Goal: Task Accomplishment & Management: Manage account settings

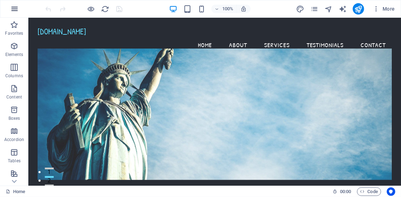
click at [14, 10] on icon "button" at bounding box center [14, 9] width 9 height 9
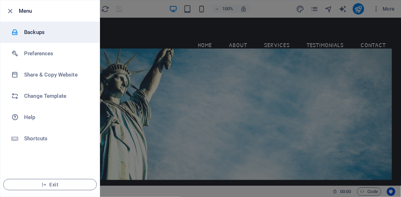
click at [36, 33] on h6 "Backups" at bounding box center [57, 32] width 66 height 9
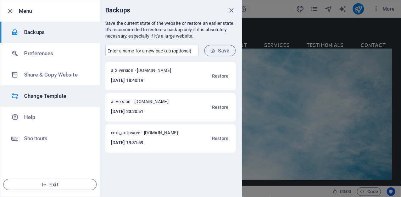
click at [44, 94] on h6 "Change Template" at bounding box center [57, 96] width 66 height 9
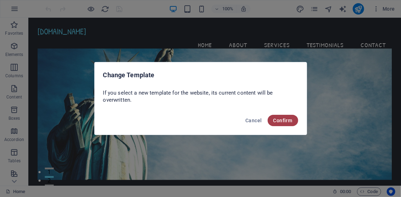
click at [285, 121] on span "Confirm" at bounding box center [282, 121] width 19 height 6
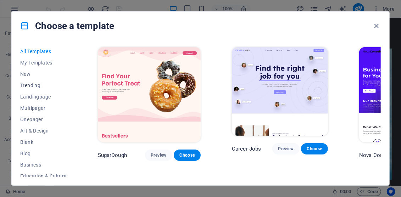
click at [29, 84] on span "Trending" at bounding box center [43, 86] width 46 height 6
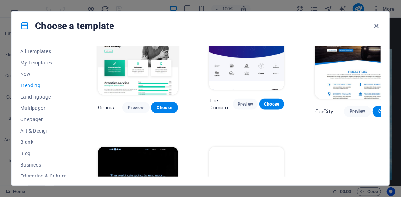
scroll to position [603, 0]
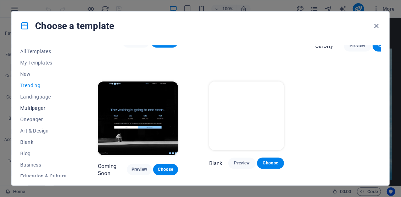
click at [34, 107] on span "Multipager" at bounding box center [43, 108] width 46 height 6
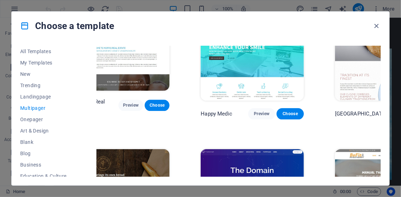
scroll to position [1905, 19]
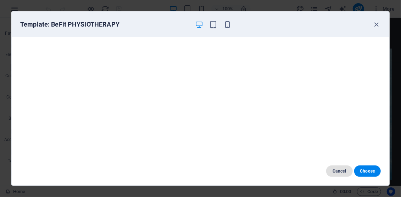
click at [336, 171] on span "Cancel" at bounding box center [339, 171] width 15 height 6
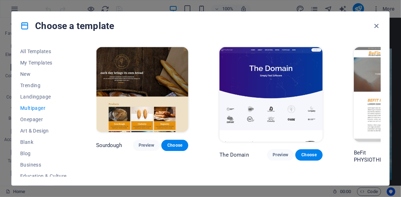
scroll to position [2007, 0]
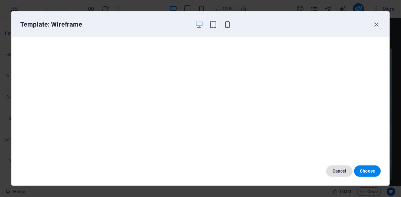
click at [336, 171] on span "Cancel" at bounding box center [339, 171] width 15 height 6
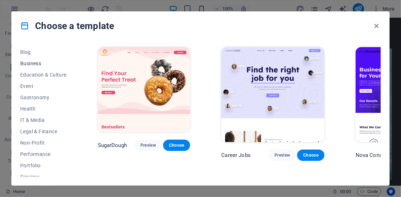
scroll to position [102, 0]
click at [32, 106] on span "Health" at bounding box center [43, 108] width 46 height 6
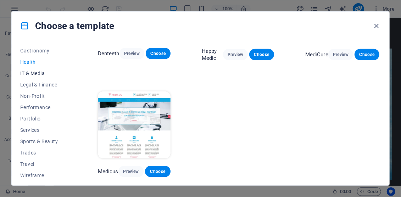
scroll to position [152, 0]
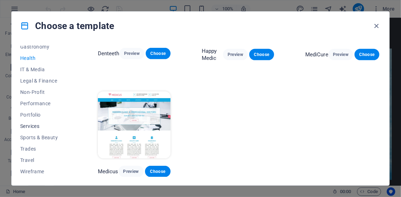
click at [31, 125] on span "Services" at bounding box center [43, 126] width 46 height 6
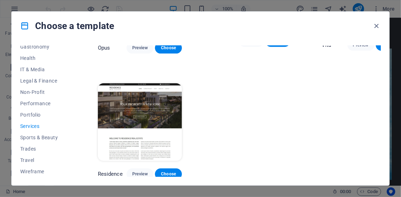
scroll to position [854, 0]
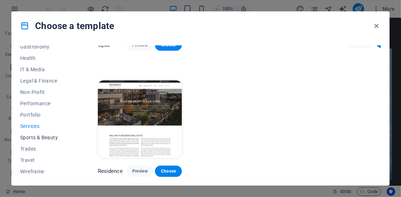
click at [48, 136] on span "Sports & Beauty" at bounding box center [43, 138] width 46 height 6
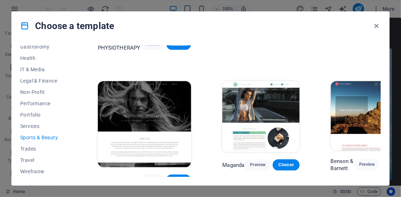
scroll to position [518, 0]
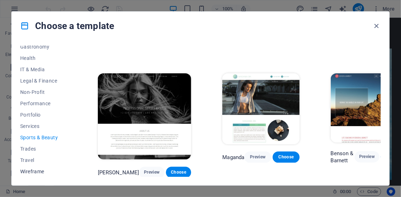
click at [32, 171] on span "Wireframe" at bounding box center [43, 172] width 46 height 6
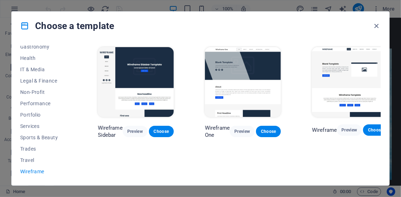
scroll to position [0, 8]
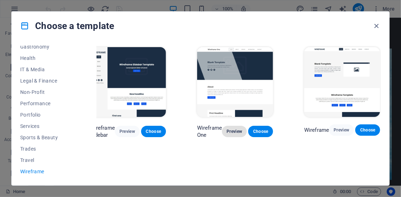
click at [234, 132] on span "Preview" at bounding box center [233, 132] width 13 height 6
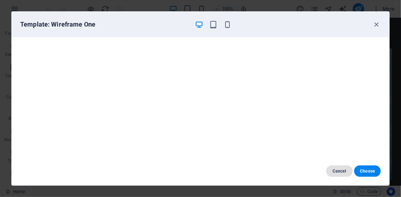
click at [335, 169] on span "Cancel" at bounding box center [339, 171] width 15 height 6
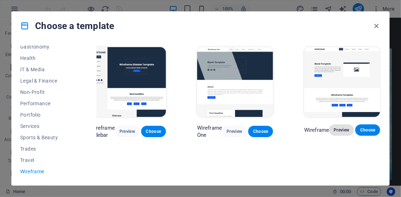
click at [338, 129] on span "Preview" at bounding box center [340, 130] width 13 height 6
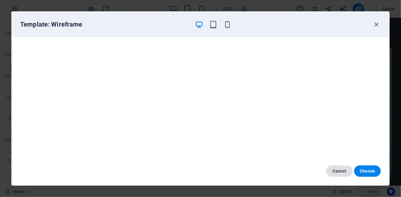
click at [337, 170] on span "Cancel" at bounding box center [339, 171] width 15 height 6
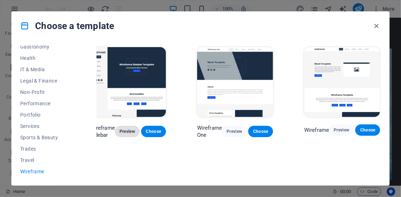
click at [131, 130] on span "Preview" at bounding box center [126, 132] width 13 height 6
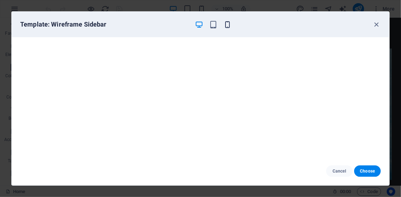
click at [228, 26] on icon "button" at bounding box center [227, 25] width 8 height 8
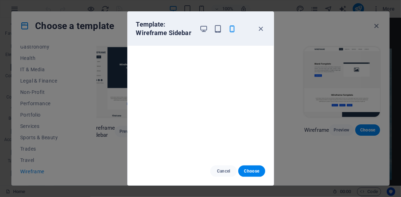
drag, startPoint x: 224, startPoint y: 172, endPoint x: 248, endPoint y: 144, distance: 36.7
click at [248, 144] on div "Template: Wireframe Sidebar Cancel Choose" at bounding box center [200, 98] width 147 height 174
click at [202, 32] on icon "button" at bounding box center [203, 29] width 8 height 8
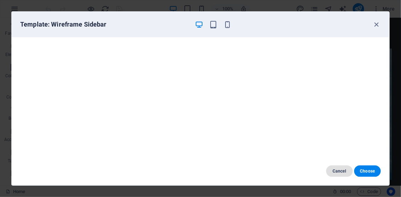
click at [339, 171] on span "Cancel" at bounding box center [339, 171] width 15 height 6
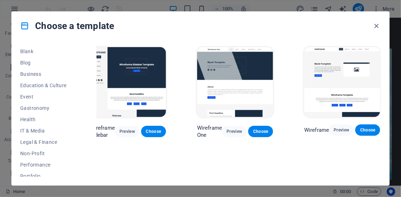
scroll to position [50, 0]
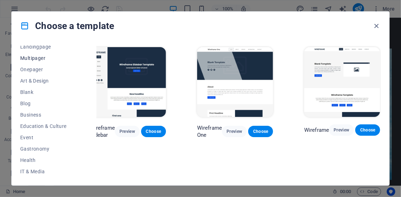
click at [40, 58] on span "Multipager" at bounding box center [43, 58] width 46 height 6
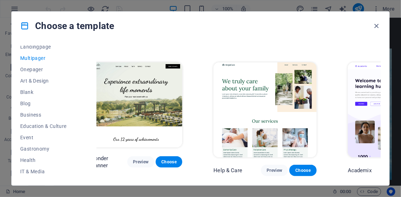
scroll to position [272, 8]
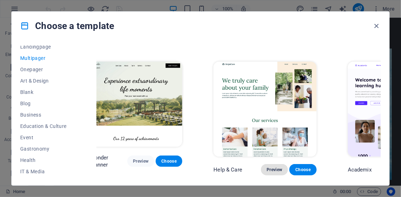
click at [266, 167] on span "Preview" at bounding box center [274, 170] width 16 height 6
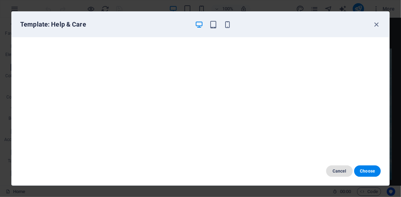
click at [337, 170] on span "Cancel" at bounding box center [339, 171] width 15 height 6
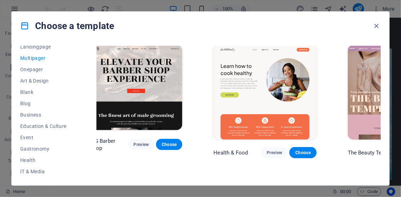
scroll to position [476, 8]
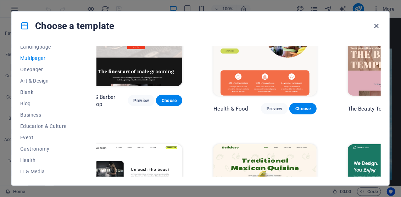
click at [376, 27] on icon "button" at bounding box center [376, 26] width 8 height 8
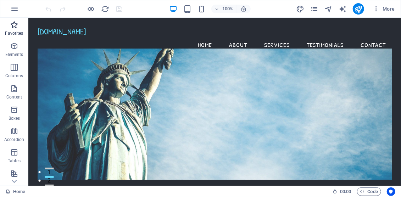
click at [15, 26] on icon "button" at bounding box center [14, 25] width 9 height 9
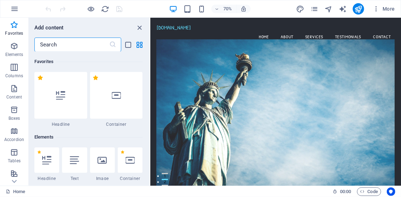
click at [58, 45] on input "text" at bounding box center [71, 45] width 75 height 14
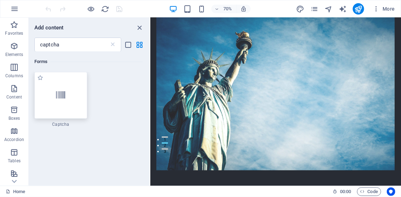
scroll to position [61, 0]
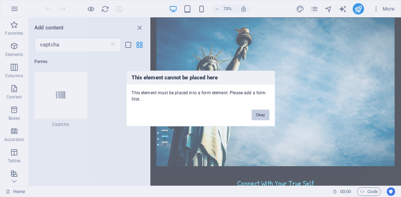
click at [257, 117] on button "Okay" at bounding box center [261, 115] width 18 height 11
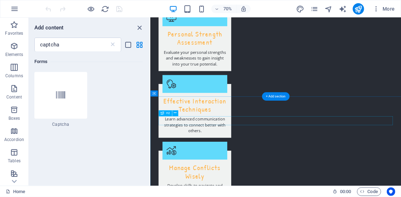
scroll to position [1056, 0]
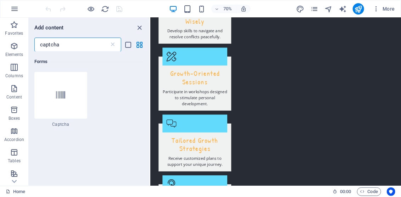
drag, startPoint x: 70, startPoint y: 46, endPoint x: 34, endPoint y: 50, distance: 36.6
click at [34, 50] on input "captcha" at bounding box center [71, 45] width 75 height 14
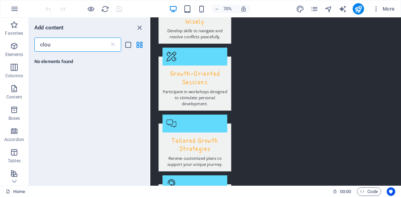
type input "cloud"
drag, startPoint x: 20, startPoint y: 43, endPoint x: 11, endPoint y: 43, distance: 9.2
click at [34, 43] on input "cloud" at bounding box center [71, 45] width 75 height 14
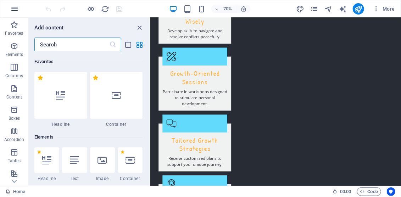
click at [12, 9] on icon "button" at bounding box center [14, 9] width 9 height 9
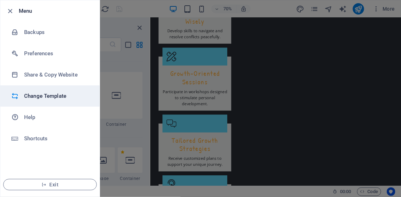
click at [42, 96] on h6 "Change Template" at bounding box center [57, 96] width 66 height 9
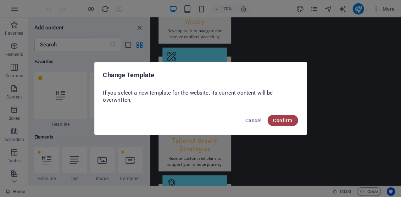
click at [281, 118] on span "Confirm" at bounding box center [282, 121] width 19 height 6
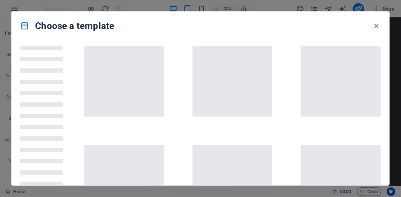
scroll to position [50, 0]
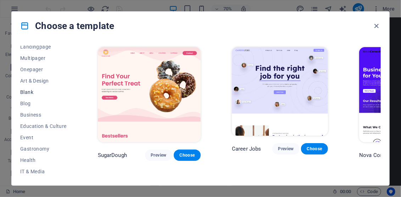
click at [21, 91] on span "Blank" at bounding box center [43, 92] width 46 height 6
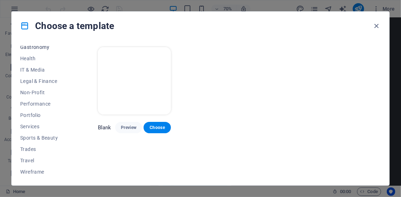
scroll to position [152, 0]
click at [29, 104] on span "Performance" at bounding box center [43, 104] width 46 height 6
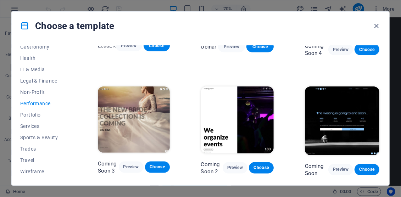
scroll to position [553, 0]
click at [32, 125] on span "Services" at bounding box center [43, 126] width 46 height 6
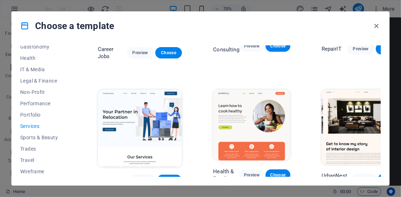
scroll to position [102, 0]
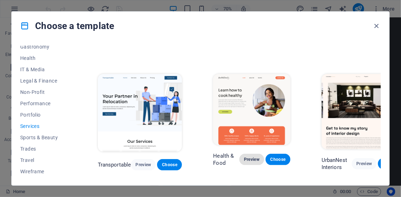
click at [248, 158] on span "Preview" at bounding box center [251, 160] width 13 height 6
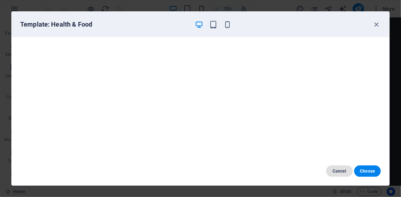
click at [334, 170] on span "Cancel" at bounding box center [339, 171] width 15 height 6
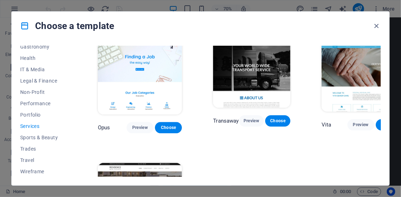
scroll to position [748, 0]
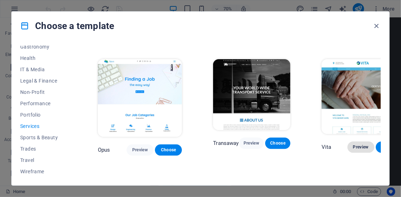
click at [358, 148] on span "Preview" at bounding box center [361, 147] width 16 height 6
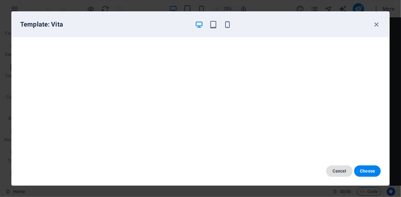
click at [338, 170] on span "Cancel" at bounding box center [339, 171] width 15 height 6
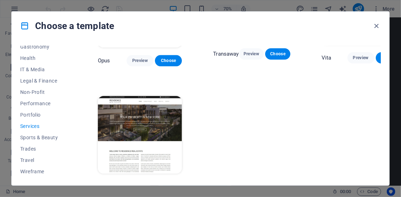
scroll to position [825, 0]
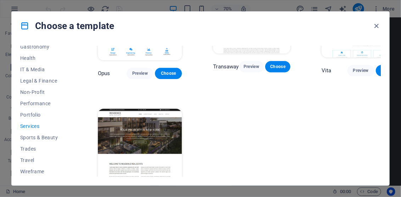
click at [138, 173] on img at bounding box center [140, 148] width 84 height 78
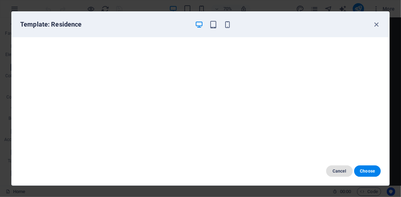
click at [339, 168] on button "Cancel" at bounding box center [339, 170] width 27 height 11
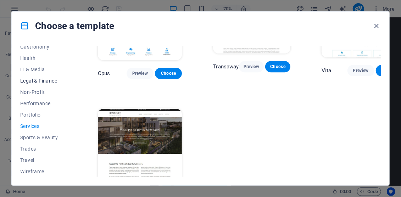
scroll to position [50, 0]
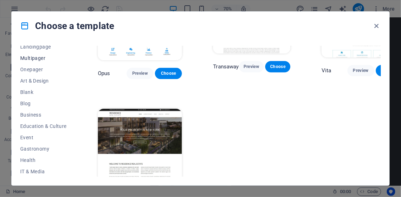
click at [37, 57] on span "Multipager" at bounding box center [43, 58] width 46 height 6
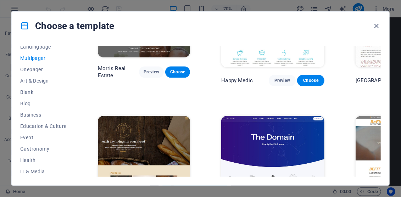
scroll to position [1939, 0]
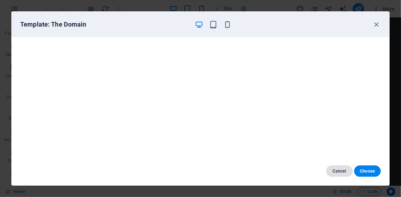
click at [338, 171] on span "Cancel" at bounding box center [339, 171] width 15 height 6
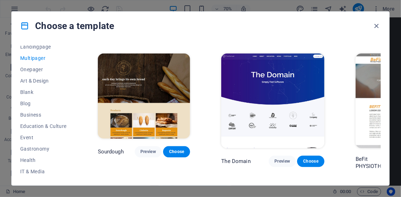
scroll to position [2007, 0]
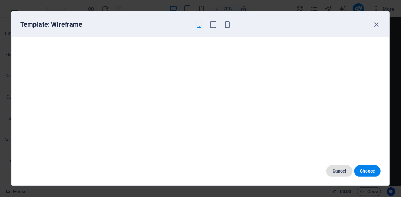
click at [339, 170] on span "Cancel" at bounding box center [339, 171] width 15 height 6
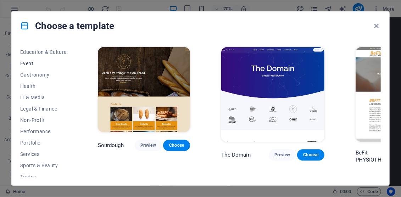
scroll to position [152, 0]
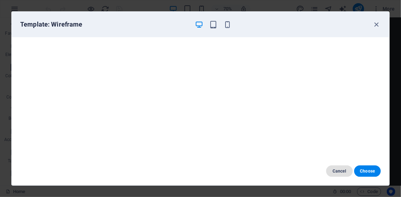
click at [342, 173] on span "Cancel" at bounding box center [339, 171] width 15 height 6
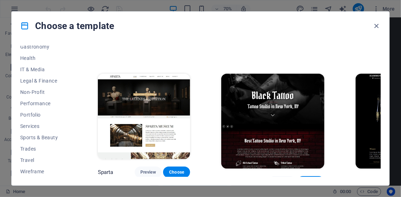
scroll to position [2415, 0]
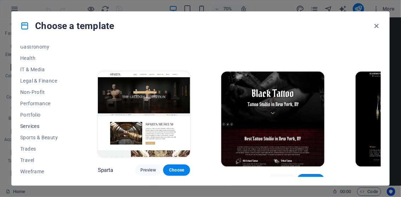
click at [32, 127] on span "Services" at bounding box center [43, 126] width 46 height 6
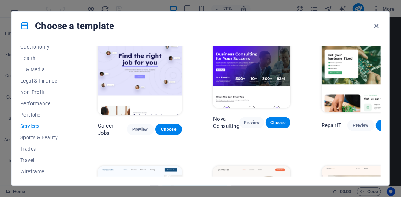
scroll to position [0, 0]
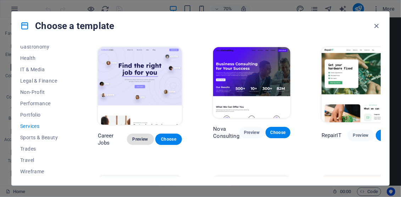
click at [139, 138] on span "Preview" at bounding box center [141, 139] width 16 height 6
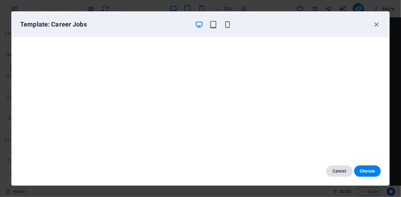
click at [339, 170] on span "Cancel" at bounding box center [339, 171] width 15 height 6
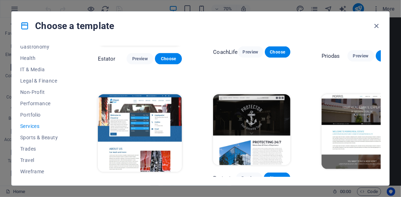
scroll to position [445, 0]
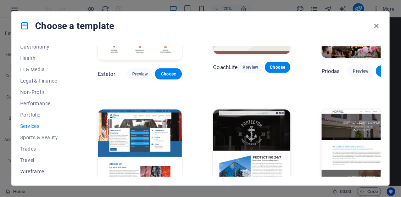
click at [27, 172] on span "Wireframe" at bounding box center [43, 172] width 46 height 6
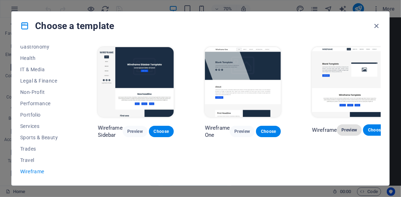
click at [350, 131] on span "Preview" at bounding box center [348, 130] width 13 height 6
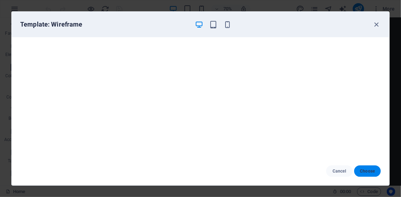
click at [369, 173] on span "Choose" at bounding box center [367, 171] width 15 height 6
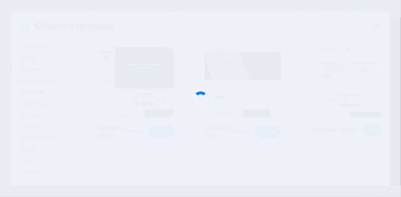
scroll to position [998, 0]
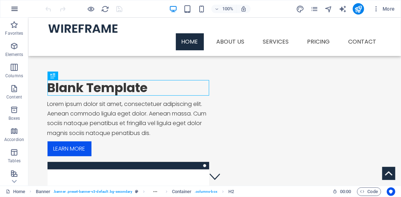
click at [17, 11] on icon "button" at bounding box center [14, 9] width 9 height 9
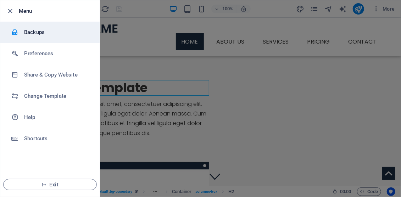
click at [33, 32] on h6 "Backups" at bounding box center [57, 32] width 66 height 9
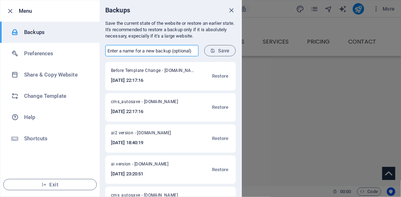
click at [128, 50] on input "text" at bounding box center [151, 50] width 93 height 11
type input "wireframe1"
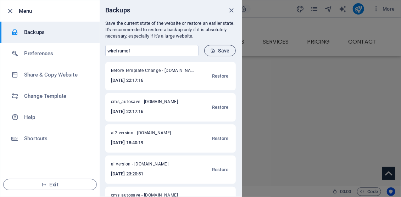
click at [229, 52] on span "Save" at bounding box center [219, 51] width 19 height 6
click at [230, 10] on icon "close" at bounding box center [231, 10] width 8 height 8
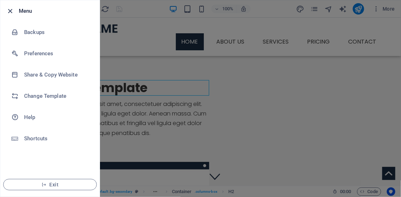
click at [10, 11] on icon "button" at bounding box center [10, 11] width 8 height 8
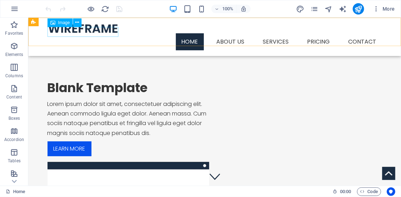
click at [91, 33] on figure at bounding box center [214, 28] width 334 height 10
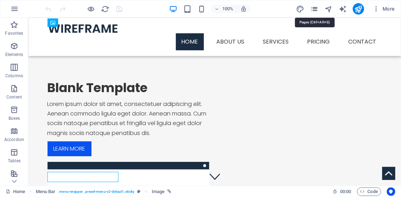
click at [312, 8] on icon "pages" at bounding box center [314, 9] width 8 height 8
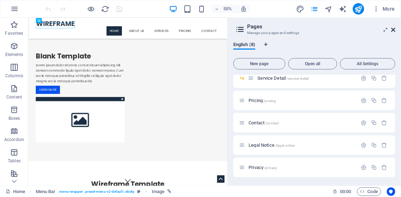
click at [393, 30] on icon at bounding box center [393, 30] width 4 height 6
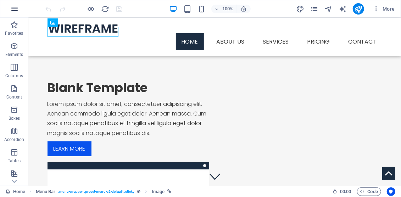
click at [14, 10] on icon "button" at bounding box center [14, 9] width 9 height 9
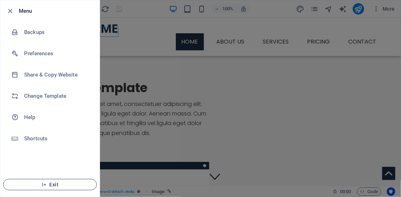
click at [29, 184] on span "Exit" at bounding box center [49, 185] width 81 height 6
